Goal: Navigation & Orientation: Find specific page/section

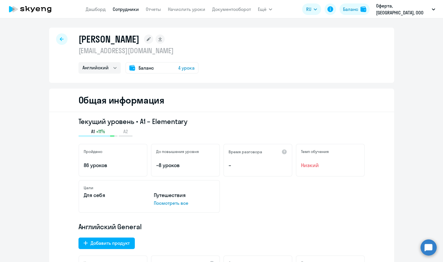
select select "english"
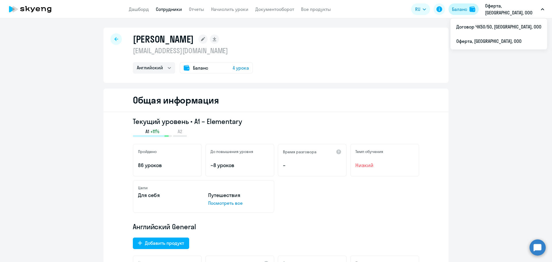
click at [443, 11] on div "Баланс" at bounding box center [459, 9] width 15 height 7
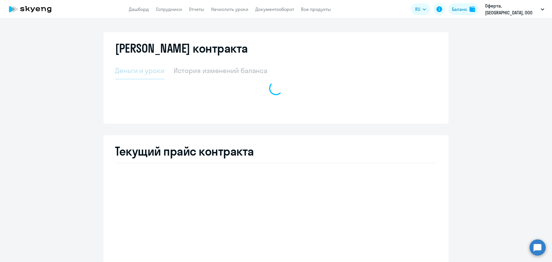
select select "english_adult_not_native_speaker"
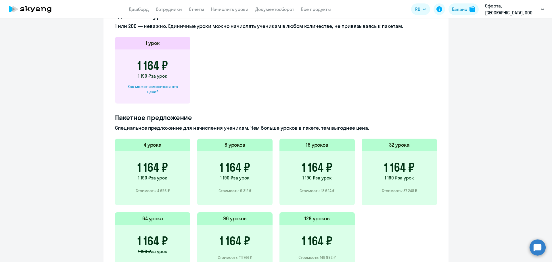
scroll to position [201, 0]
click at [153, 87] on div "Как может измениться эта цена?" at bounding box center [152, 88] width 57 height 10
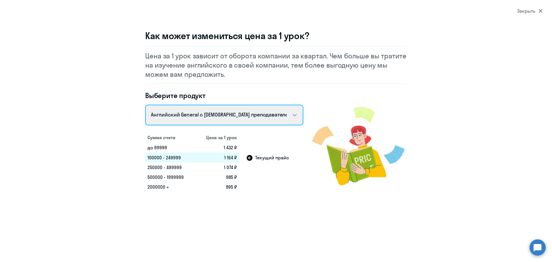
click at [297, 117] on select "Talks 15 минутные разговоры на английском Английский General с [DEMOGRAPHIC_DAT…" at bounding box center [224, 115] width 158 height 21
click at [145, 105] on select "Talks 15 минутные разговоры на английском Английский General с [DEMOGRAPHIC_DAT…" at bounding box center [224, 115] width 158 height 21
click at [281, 110] on select "Talks 15 минутные разговоры на английском Английский General с [DEMOGRAPHIC_DAT…" at bounding box center [224, 115] width 158 height 21
select select "english_adult_not_native_speaker"
click at [145, 105] on select "Talks 15 минутные разговоры на английском Английский General с [DEMOGRAPHIC_DAT…" at bounding box center [224, 115] width 158 height 21
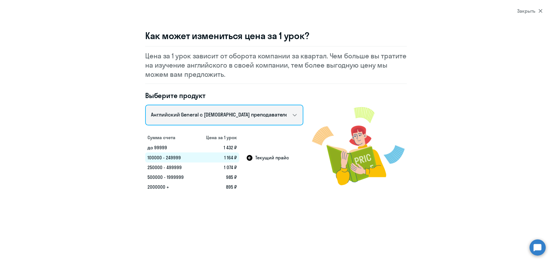
select select "english"
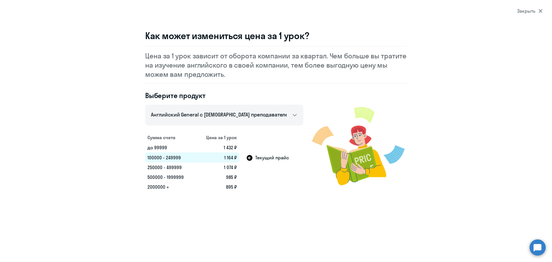
click at [443, 16] on section "Закрыть Как может измениться цена за 1 урок? Цена за 1 урок зависит от оборота …" at bounding box center [276, 131] width 552 height 262
click at [443, 14] on div "Закрыть" at bounding box center [529, 10] width 25 height 7
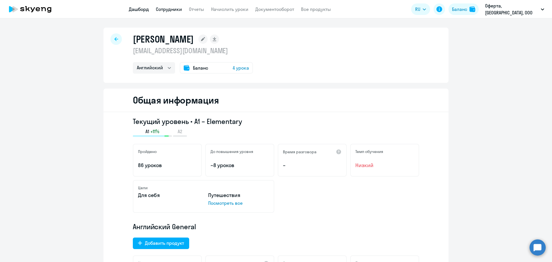
click at [144, 11] on link "Дашборд" at bounding box center [139, 9] width 20 height 6
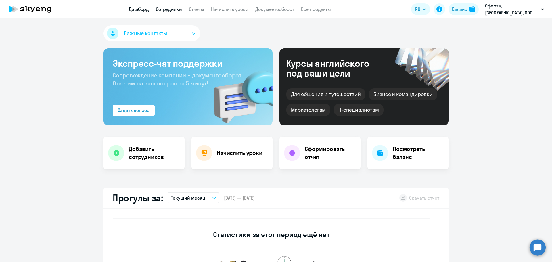
click at [176, 10] on link "Сотрудники" at bounding box center [169, 9] width 26 height 6
select select "30"
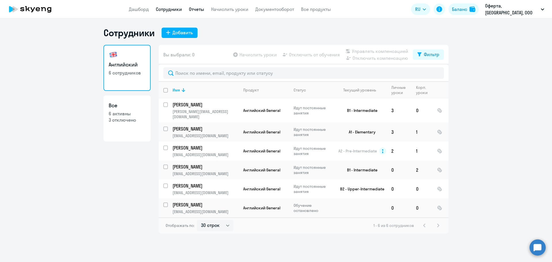
click at [196, 10] on link "Отчеты" at bounding box center [196, 9] width 15 height 6
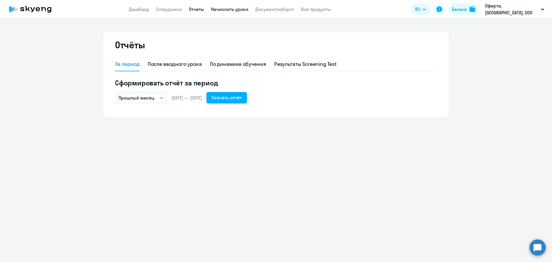
click at [219, 7] on link "Начислить уроки" at bounding box center [229, 9] width 37 height 6
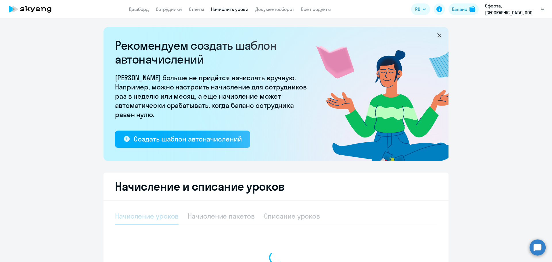
select select "10"
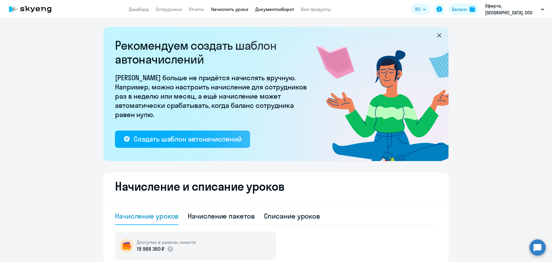
click at [279, 7] on link "Документооборот" at bounding box center [274, 9] width 39 height 6
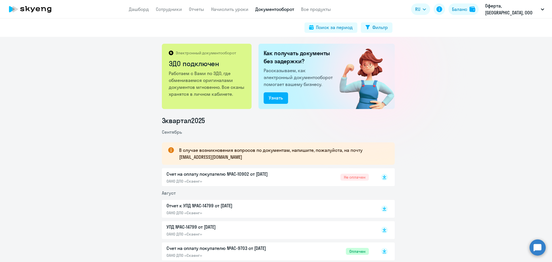
click at [342, 177] on span "Не оплачен" at bounding box center [355, 177] width 28 height 7
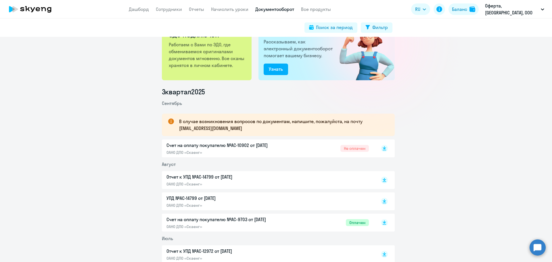
scroll to position [58, 0]
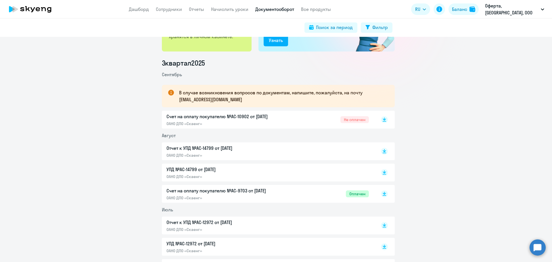
click at [251, 119] on p "Счет на оплату покупателю №AC-10902 от [DATE]" at bounding box center [227, 116] width 121 height 7
click at [196, 150] on p "Отчет к УПД №AC-14799 от [DATE]" at bounding box center [227, 148] width 121 height 7
click at [198, 170] on p "УПД №AC-14799 от [DATE]" at bounding box center [227, 169] width 121 height 7
